Goal: Find specific fact: Find contact information

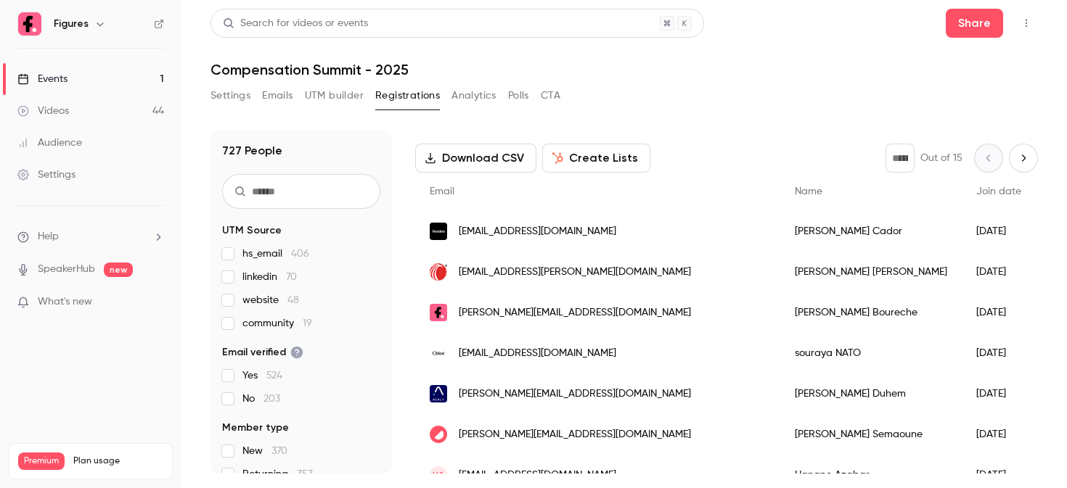
scroll to position [70, 0]
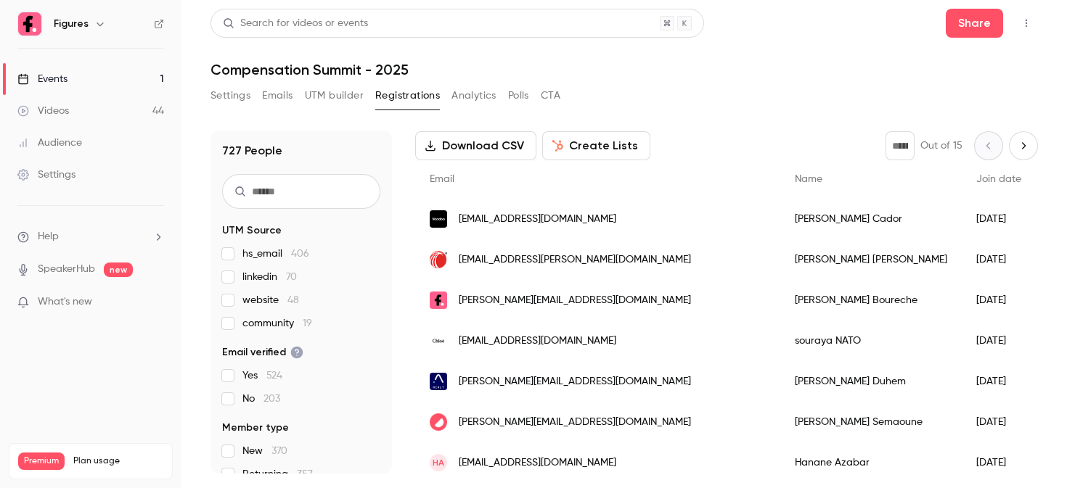
click at [567, 259] on span "[EMAIL_ADDRESS][PERSON_NAME][DOMAIN_NAME]" at bounding box center [575, 259] width 232 height 15
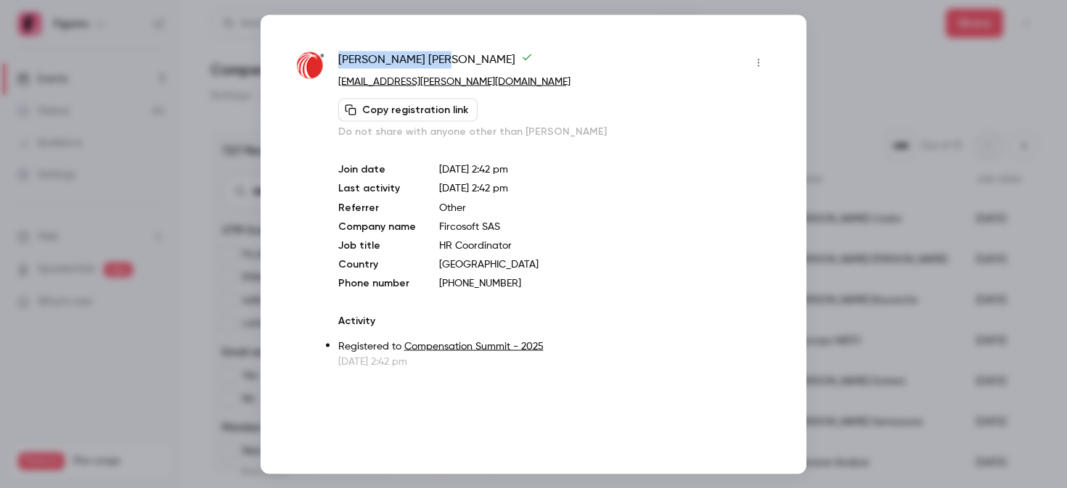
drag, startPoint x: 339, startPoint y: 57, endPoint x: 411, endPoint y: 57, distance: 71.8
click at [411, 57] on span "[PERSON_NAME]" at bounding box center [435, 62] width 194 height 23
copy span "[PERSON_NAME]"
click at [948, 178] on div at bounding box center [533, 244] width 1067 height 488
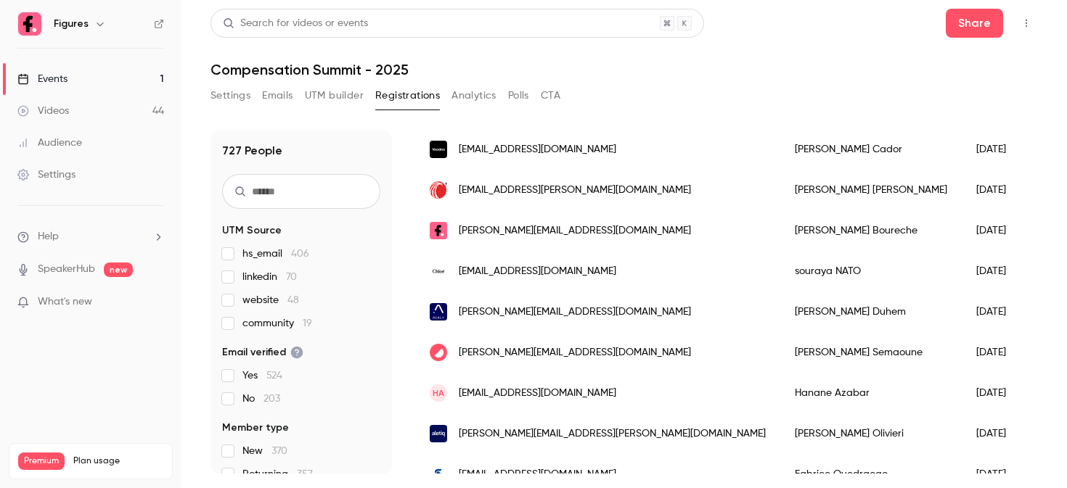
scroll to position [142, 0]
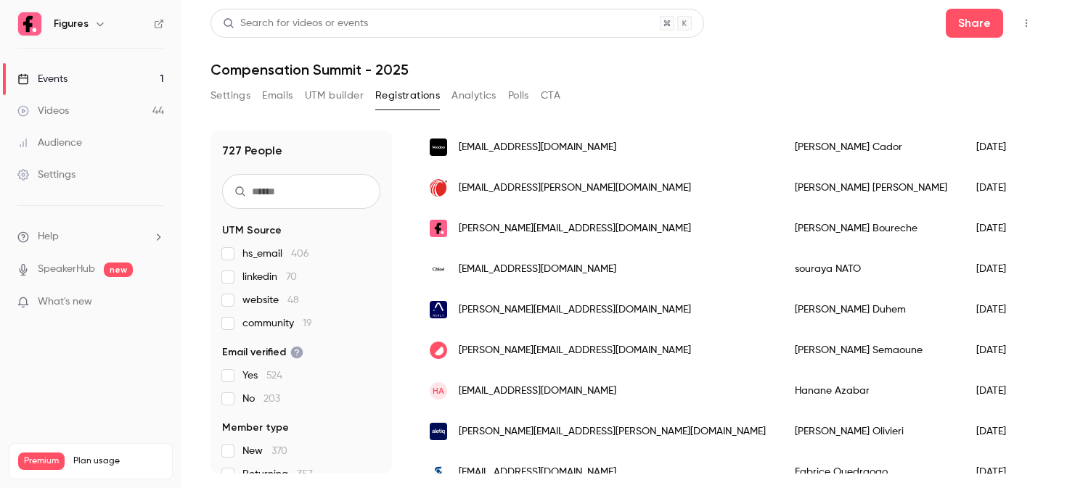
click at [515, 262] on span "[EMAIL_ADDRESS][DOMAIN_NAME]" at bounding box center [537, 269] width 157 height 15
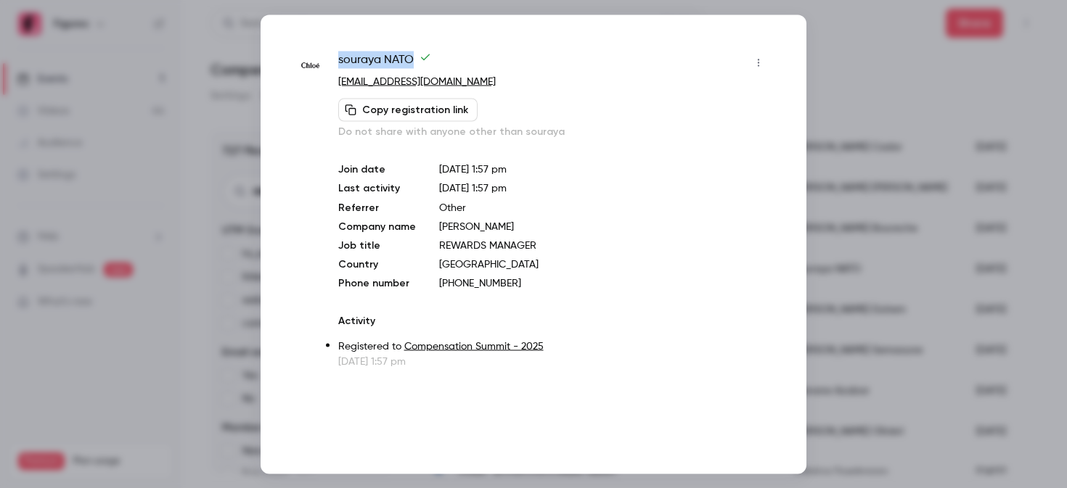
drag, startPoint x: 409, startPoint y: 57, endPoint x: 333, endPoint y: 58, distance: 76.2
click at [333, 58] on div "souraya NATO [EMAIL_ADDRESS][DOMAIN_NAME] Copy registration link Do not share w…" at bounding box center [533, 210] width 473 height 318
copy span "souraya NATO"
click at [865, 104] on div at bounding box center [533, 244] width 1067 height 488
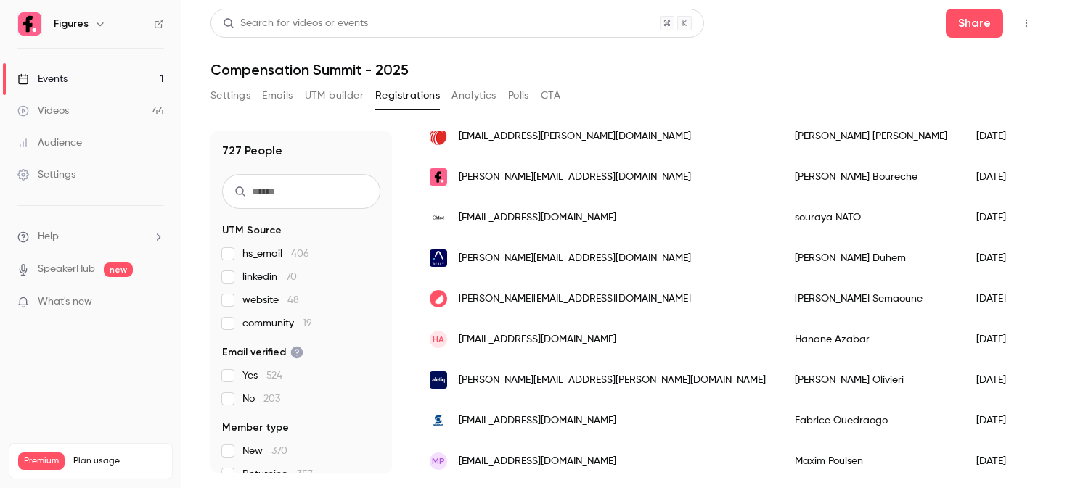
scroll to position [198, 0]
